Goal: Information Seeking & Learning: Learn about a topic

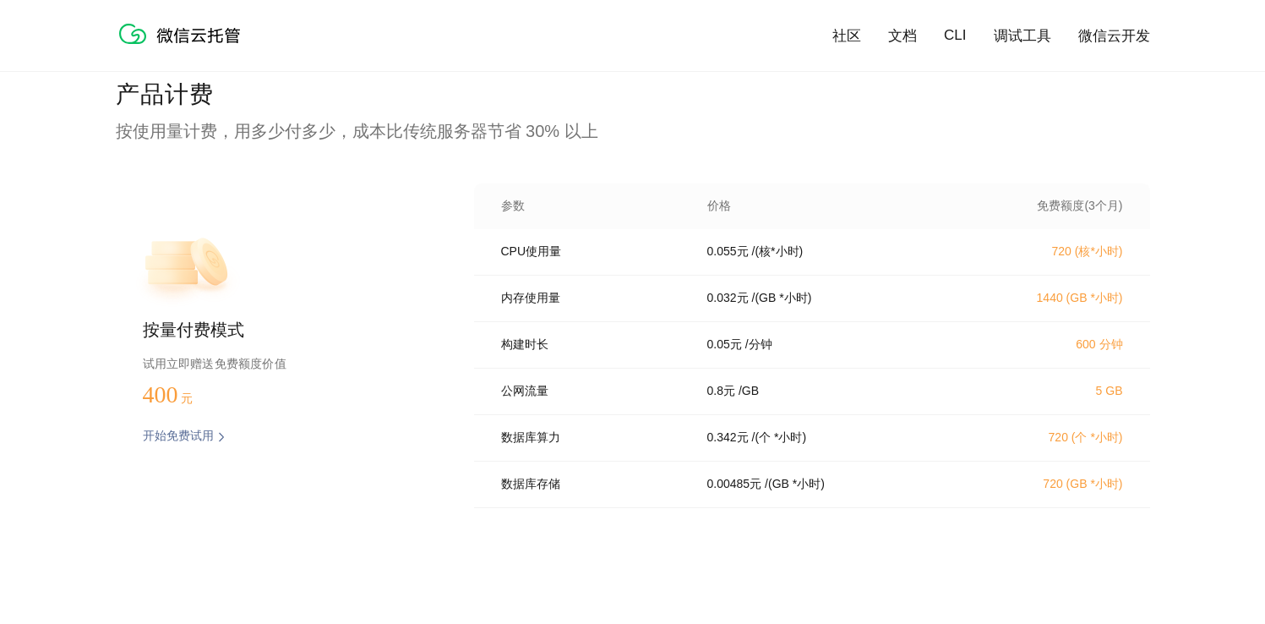
scroll to position [3388, 0]
drag, startPoint x: 1091, startPoint y: 396, endPoint x: 1144, endPoint y: 402, distance: 52.7
click at [1144, 402] on div "公网流量 0.8 元 / GB 5 GB" at bounding box center [812, 391] width 676 height 46
click at [1087, 396] on p "5 GB" at bounding box center [1049, 390] width 149 height 14
click at [774, 445] on p "/ (个 *小时)" at bounding box center [779, 436] width 55 height 15
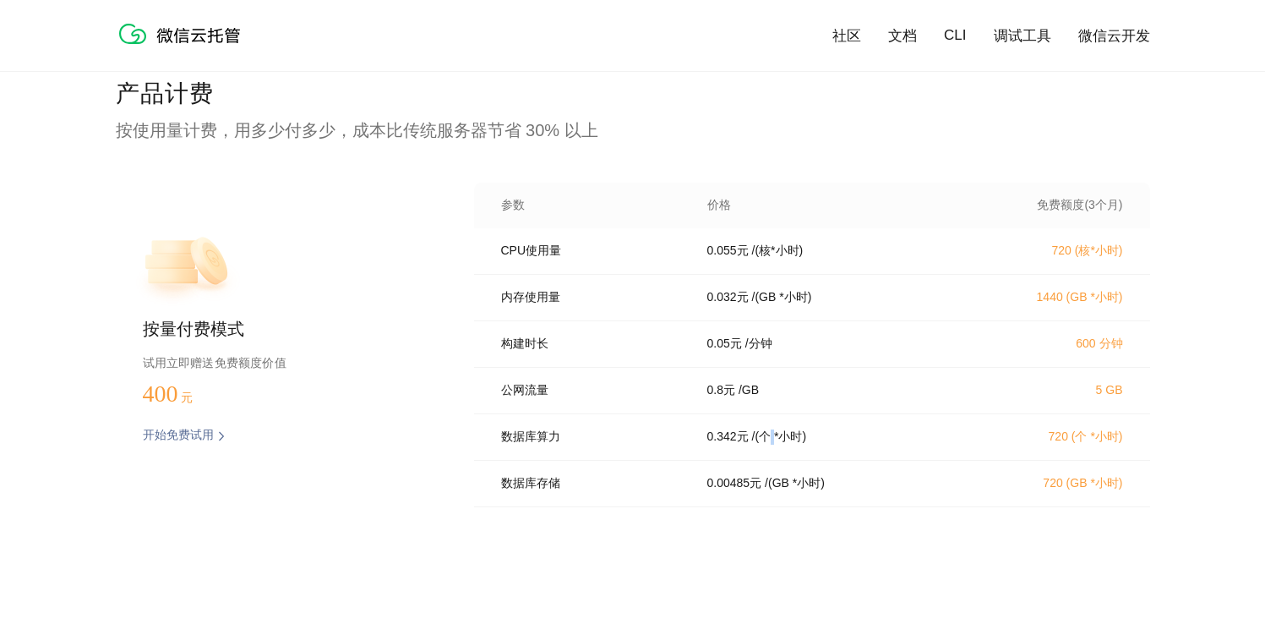
click at [774, 445] on p "/ (个 *小时)" at bounding box center [779, 436] width 55 height 15
click at [739, 445] on p "0.342 元" at bounding box center [728, 436] width 41 height 15
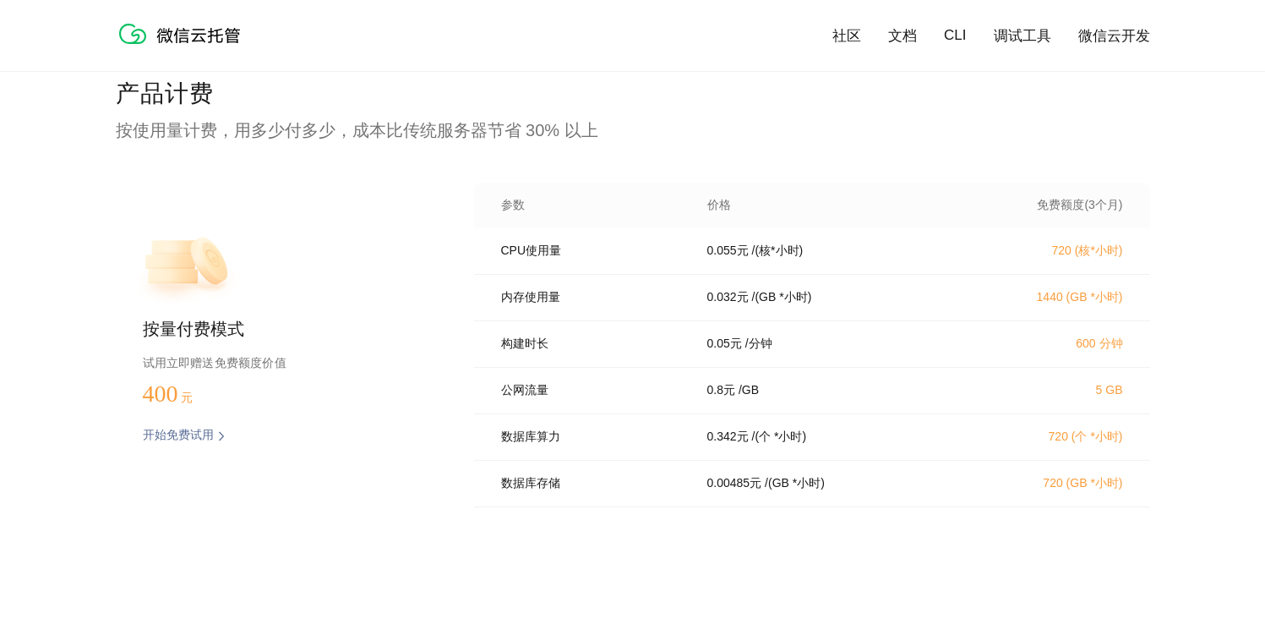
click at [801, 445] on p "/ (个 *小时)" at bounding box center [779, 436] width 55 height 15
click at [795, 445] on p "/ (个 *小时)" at bounding box center [779, 436] width 55 height 15
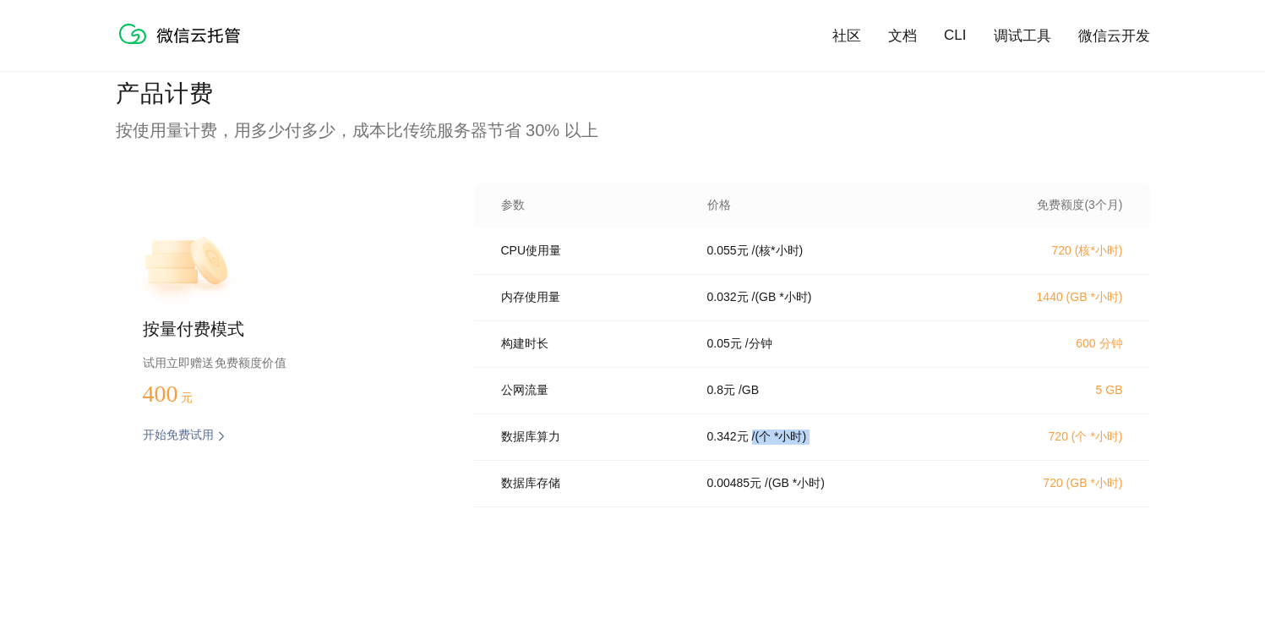
click at [795, 445] on p "/ (个 *小时)" at bounding box center [779, 436] width 55 height 15
click at [743, 445] on p "0.342 元" at bounding box center [728, 436] width 41 height 15
click at [799, 445] on p "/ (个 *小时)" at bounding box center [779, 436] width 55 height 15
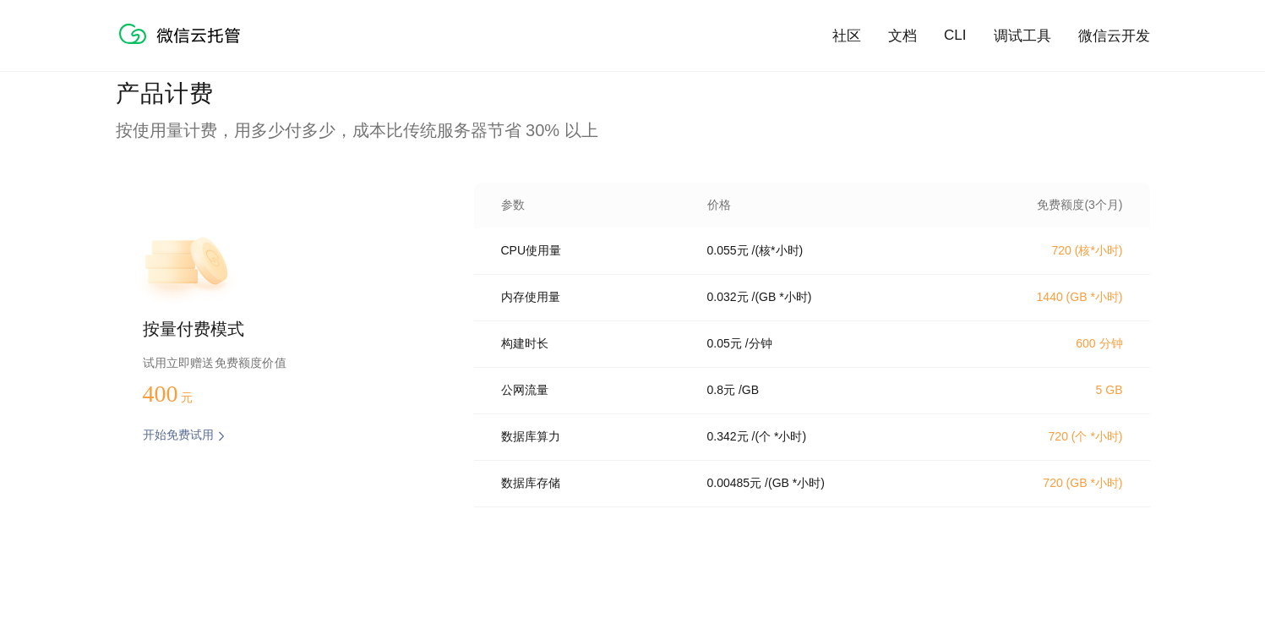
click at [777, 445] on p "/ (个 *小时)" at bounding box center [779, 436] width 55 height 15
click at [901, 445] on div "0.342 元 / (个 *小时)" at bounding box center [829, 436] width 284 height 15
click at [1079, 444] on p "720 (个 *小时)" at bounding box center [1049, 436] width 149 height 15
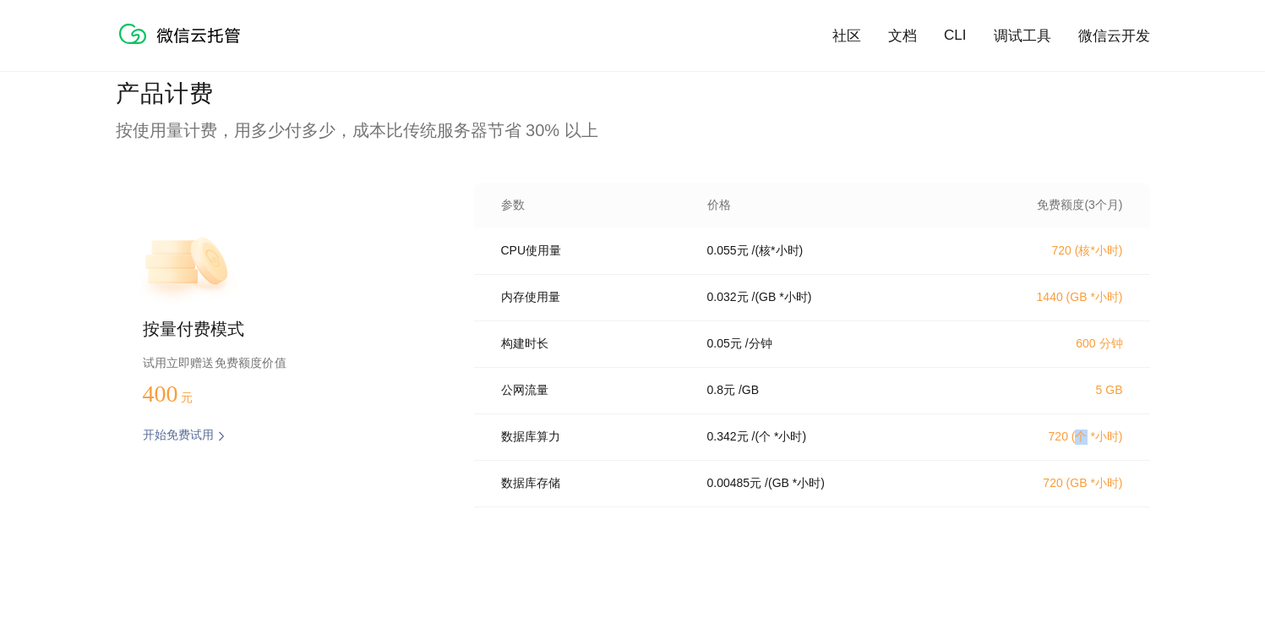
click at [1079, 444] on p "720 (个 *小时)" at bounding box center [1049, 436] width 149 height 15
click at [1058, 445] on p "720 (个 *小时)" at bounding box center [1049, 436] width 149 height 15
click at [752, 491] on p "0.00485 元" at bounding box center [735, 483] width 55 height 15
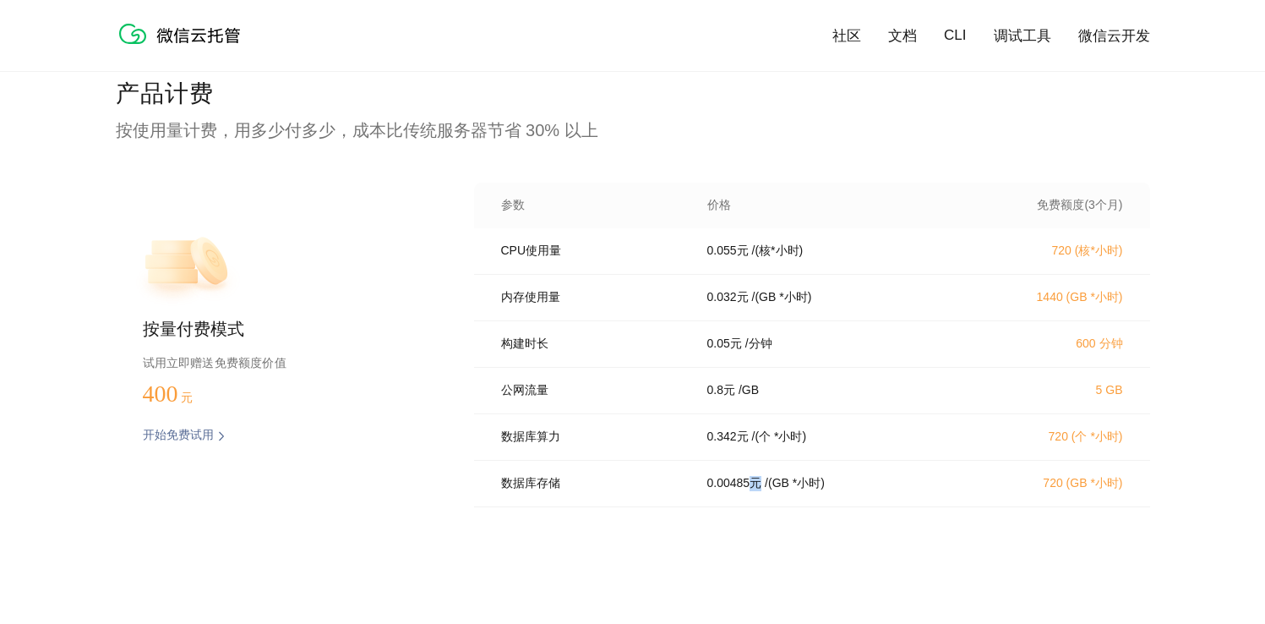
click at [752, 491] on p "0.00485 元" at bounding box center [735, 483] width 55 height 15
click at [820, 491] on p "/ (GB *小时)" at bounding box center [795, 483] width 60 height 15
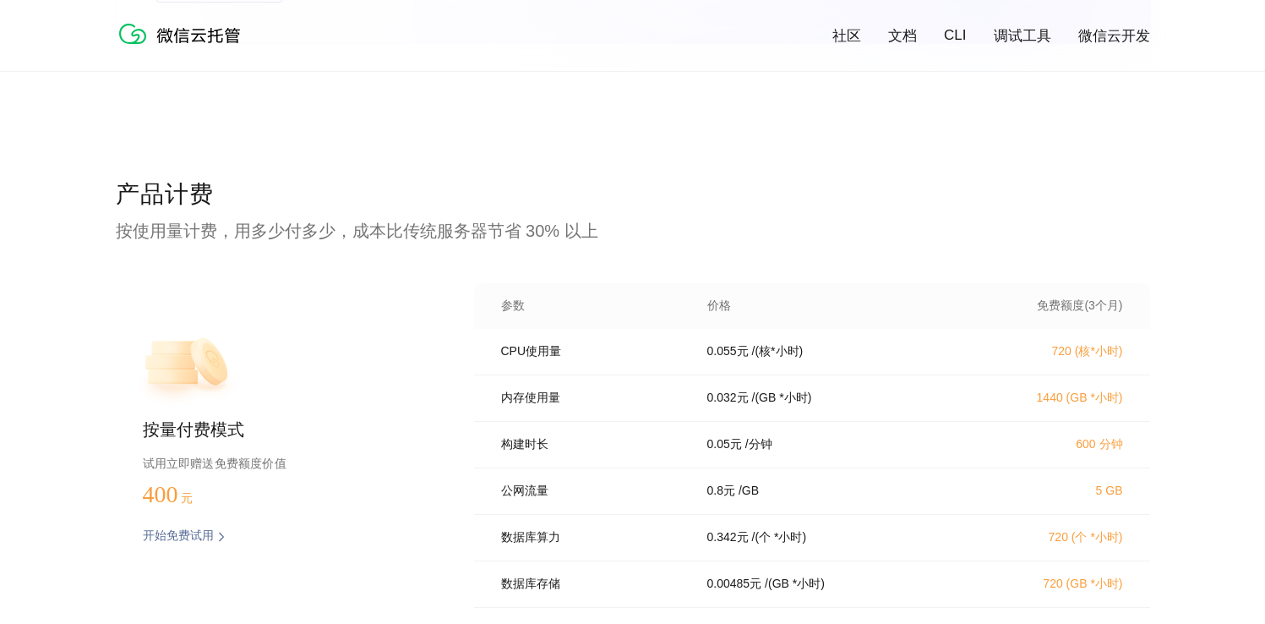
scroll to position [3287, 0]
